Goal: Task Accomplishment & Management: Complete application form

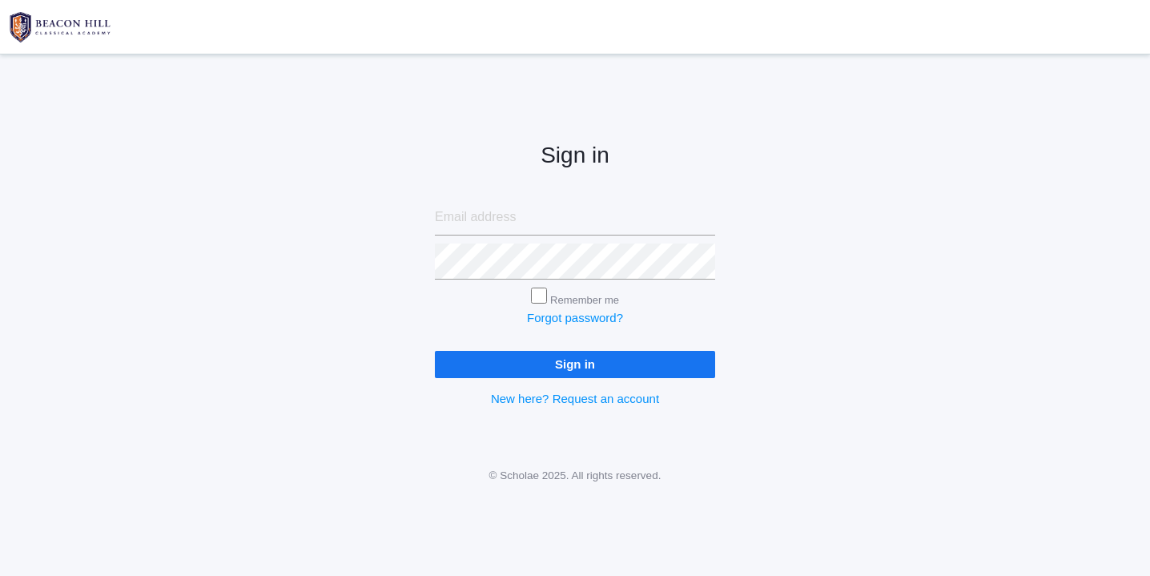
click at [496, 205] on input "email" at bounding box center [575, 217] width 280 height 36
type input "websterjl03@aol.com"
click at [435, 351] on input "Sign in" at bounding box center [575, 364] width 280 height 26
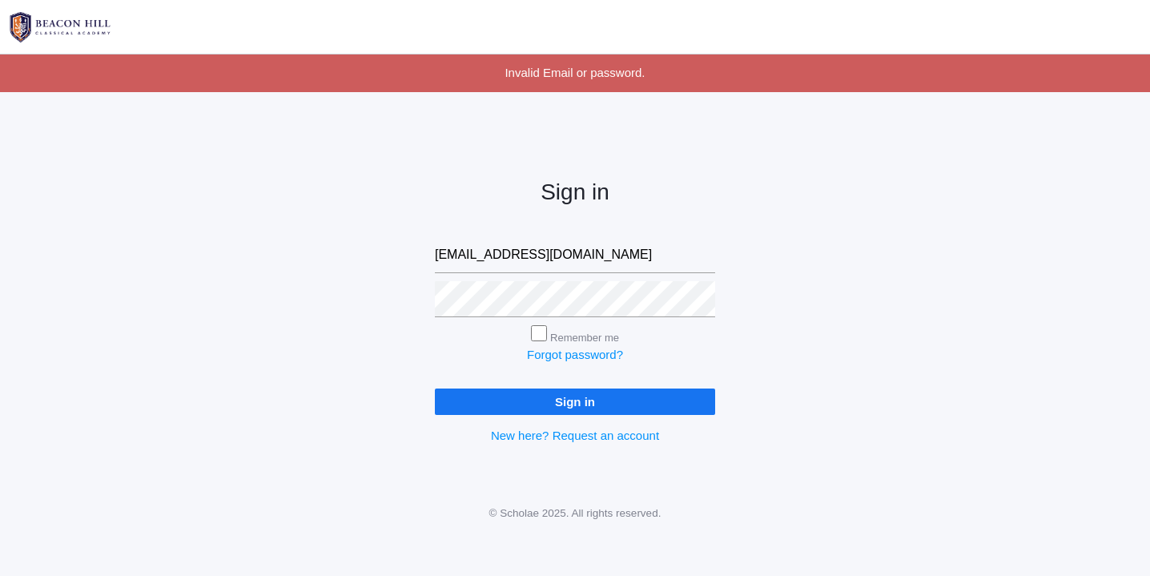
click at [561, 401] on input "Sign in" at bounding box center [575, 401] width 280 height 26
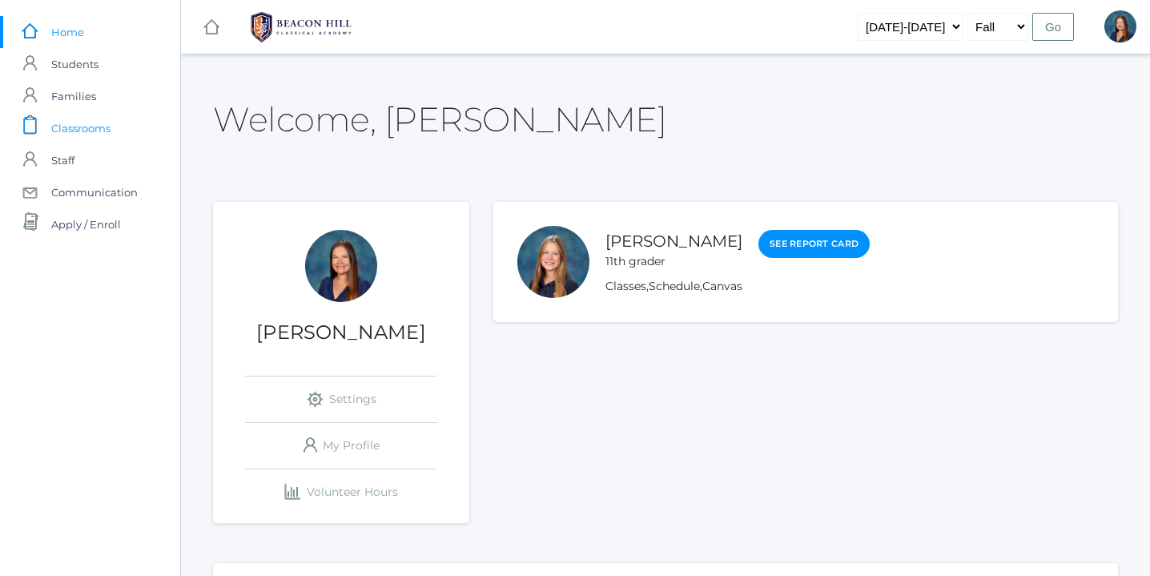
click at [89, 129] on span "Classrooms" at bounding box center [80, 128] width 59 height 32
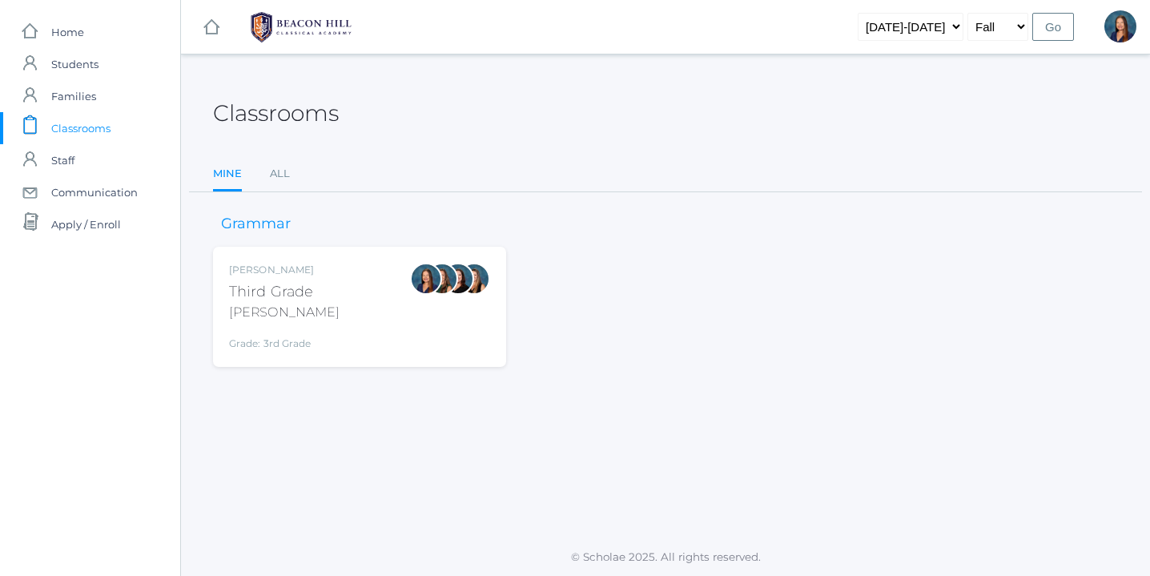
click at [346, 312] on div "Lori Webster Third Grade Webster Grade: 3rd Grade 03LA" at bounding box center [359, 307] width 261 height 88
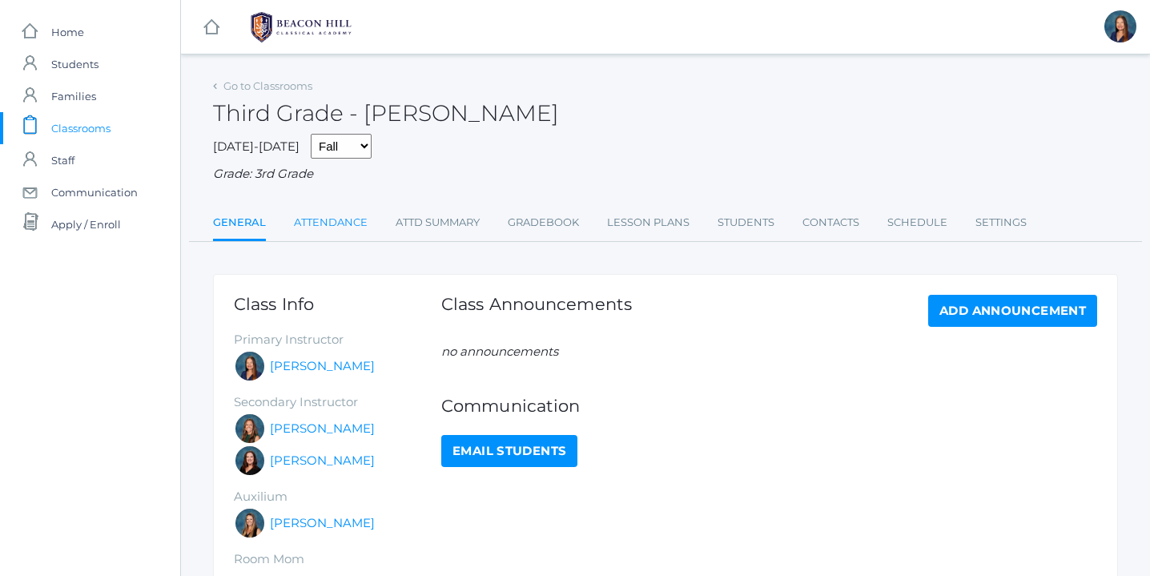
click at [348, 224] on link "Attendance" at bounding box center [331, 223] width 74 height 32
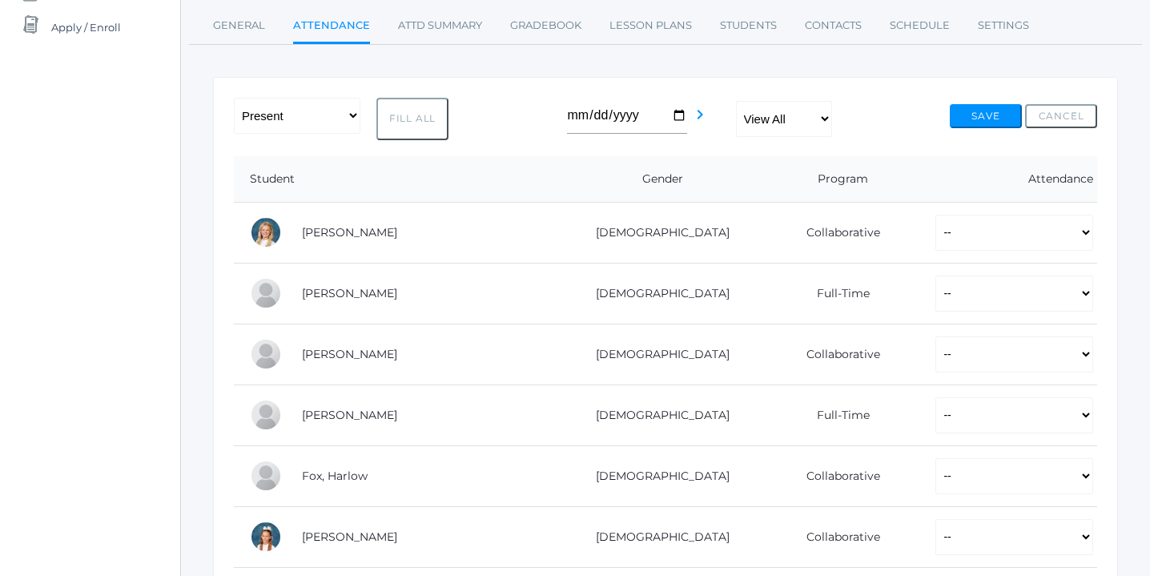
scroll to position [207, 0]
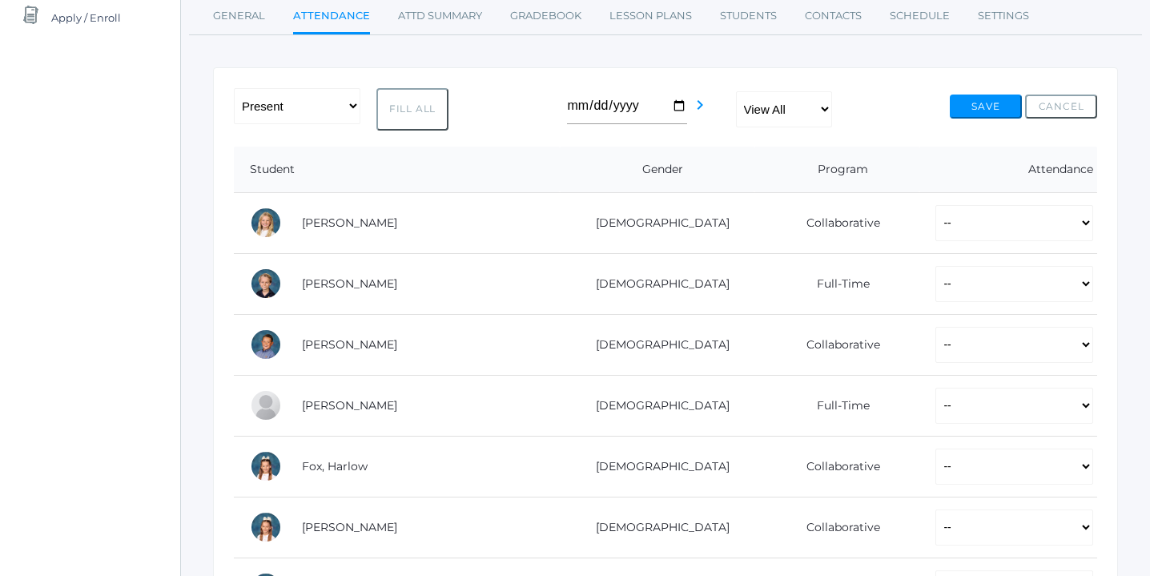
click at [422, 107] on button "Fill All" at bounding box center [412, 109] width 72 height 42
select select "P"
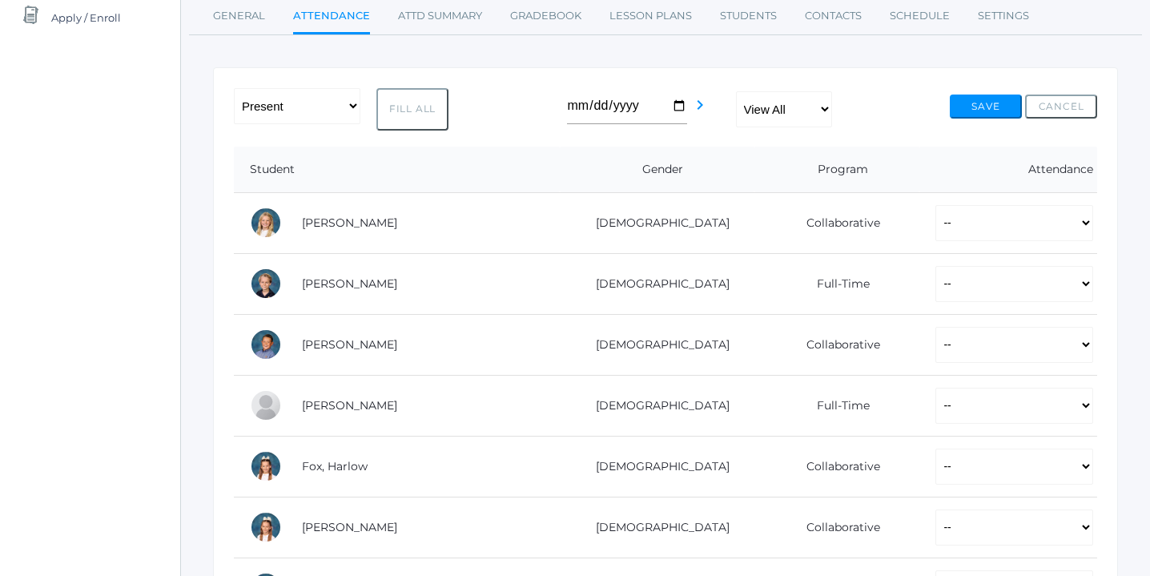
select select "P"
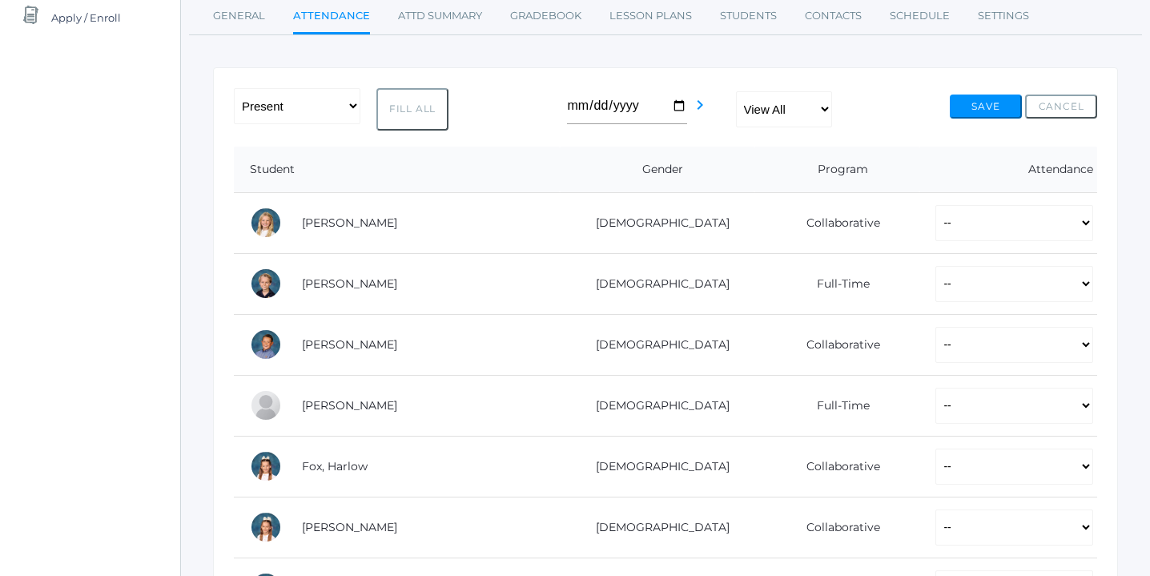
select select "P"
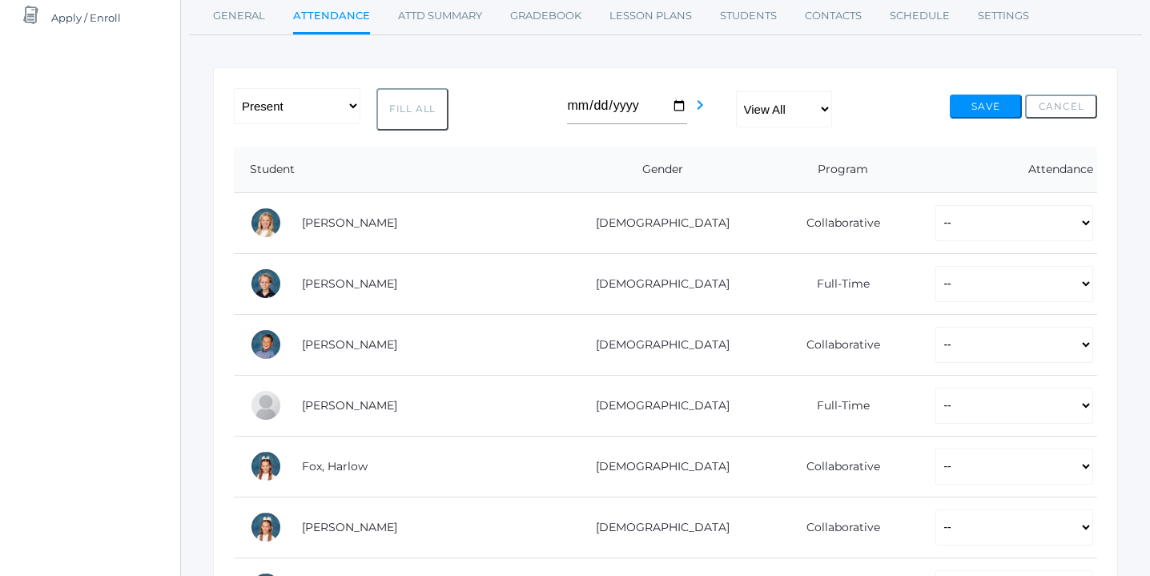
select select "P"
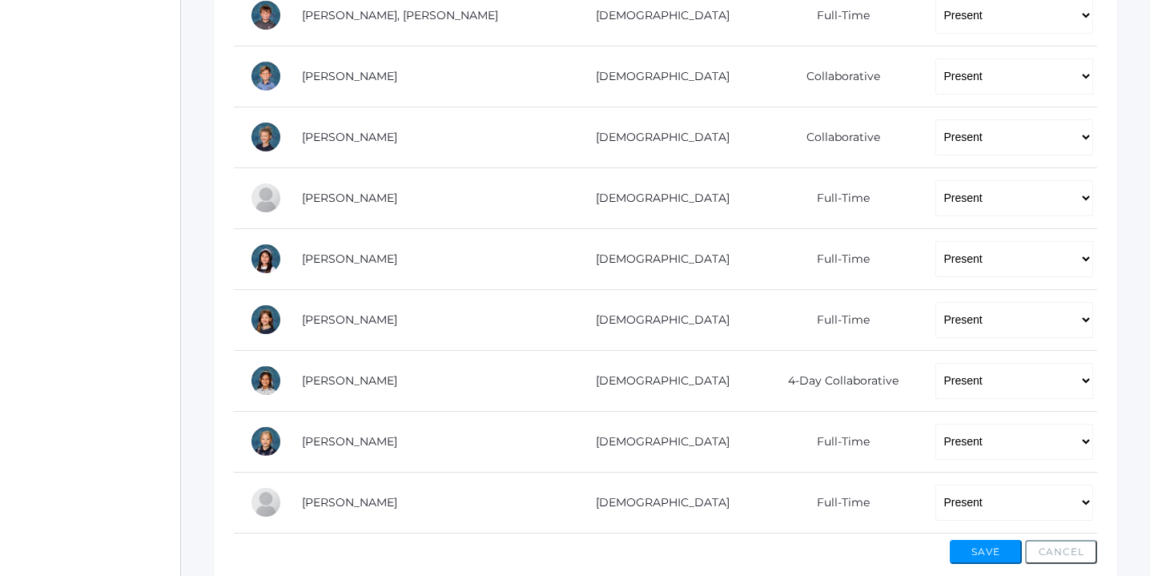
scroll to position [1028, 0]
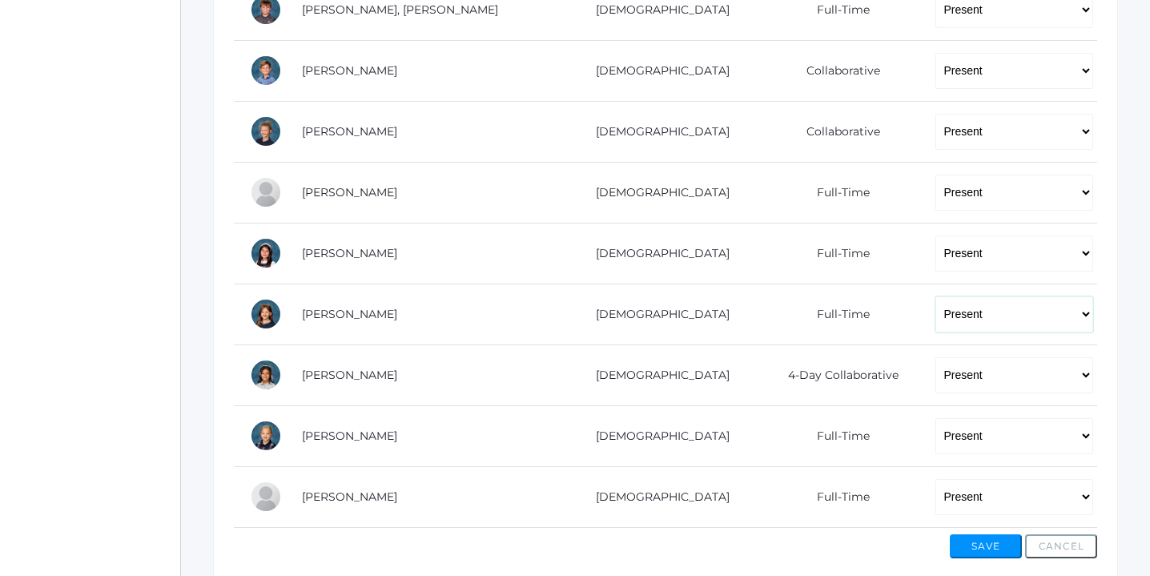
click at [1083, 311] on select "-- Present Present-At-Home Tardy Excused Tardy Unexcused Absent Excused Absent …" at bounding box center [1014, 314] width 158 height 36
select select "AE"
click at [935, 296] on select "-- Present Present-At-Home Tardy Excused Tardy Unexcused Absent Excused Absent …" at bounding box center [1014, 314] width 158 height 36
click at [985, 544] on button "Save" at bounding box center [986, 546] width 72 height 24
